Goal: Find specific page/section

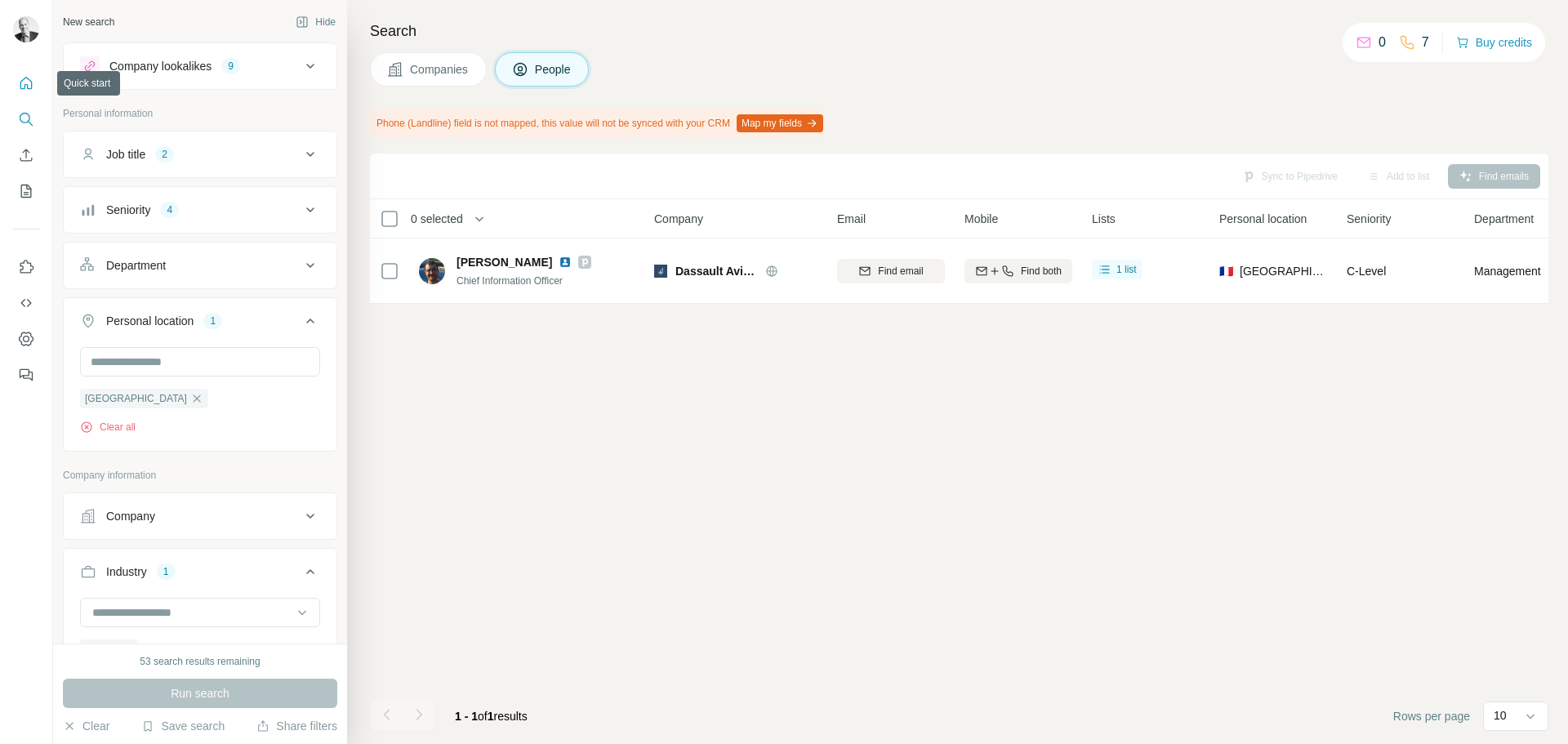
click at [28, 78] on icon "Quick start" at bounding box center [26, 82] width 16 height 16
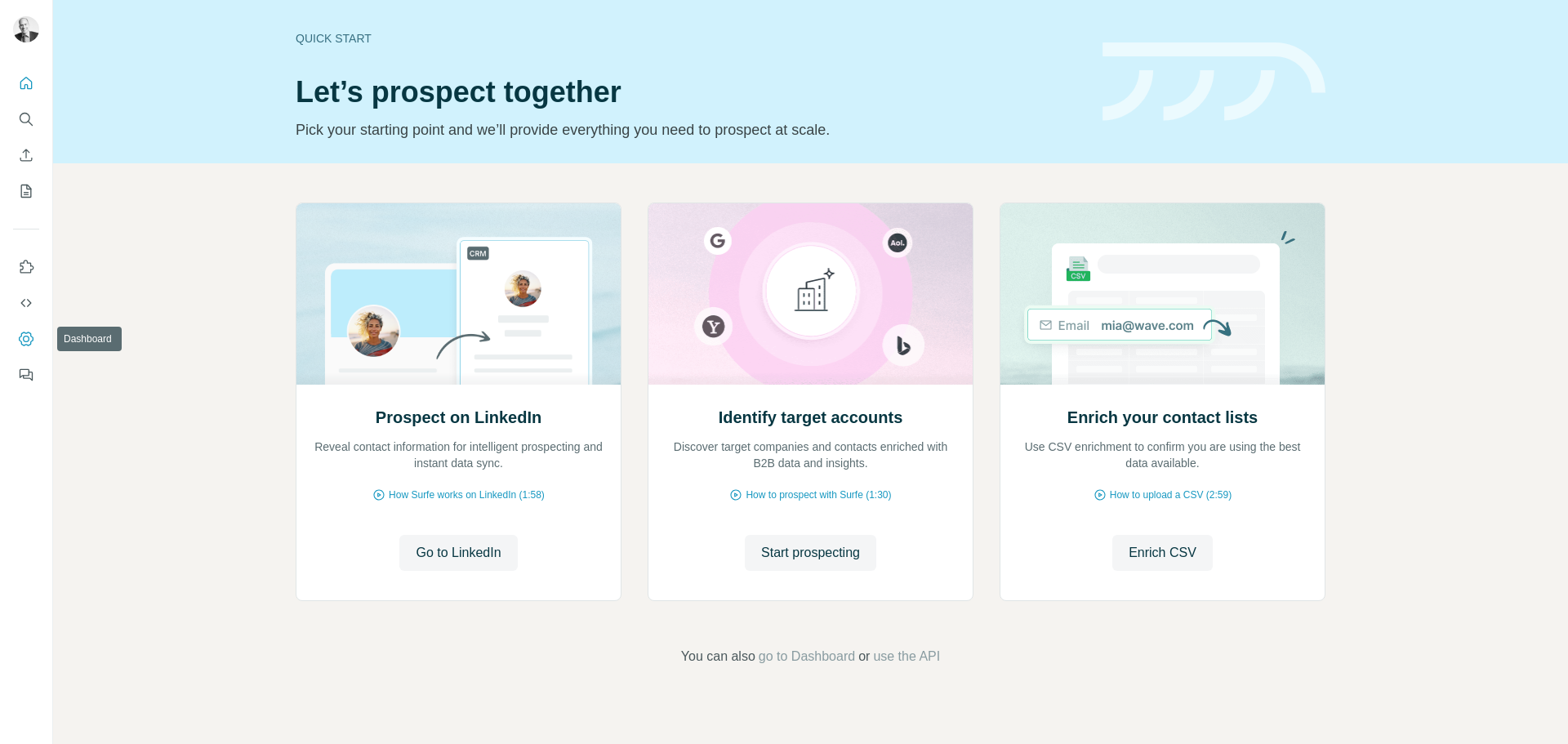
click at [27, 348] on button "Dashboard" at bounding box center [27, 338] width 27 height 29
click at [23, 262] on icon "Use Surfe on LinkedIn" at bounding box center [26, 266] width 16 height 16
